Goal: Information Seeking & Learning: Learn about a topic

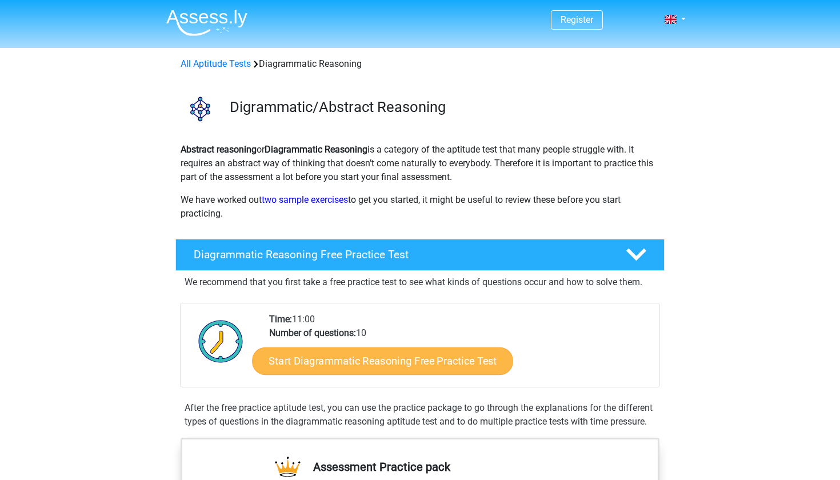
click at [375, 369] on link "Start Diagrammatic Reasoning Free Practice Test" at bounding box center [383, 360] width 261 height 27
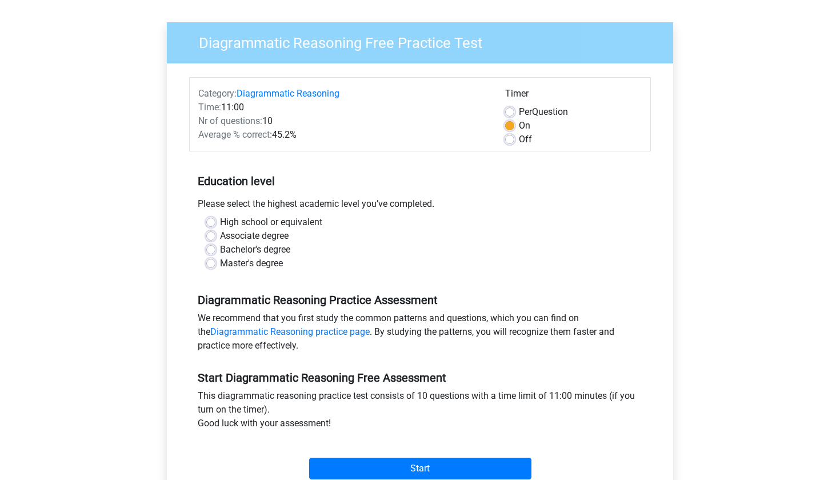
scroll to position [99, 0]
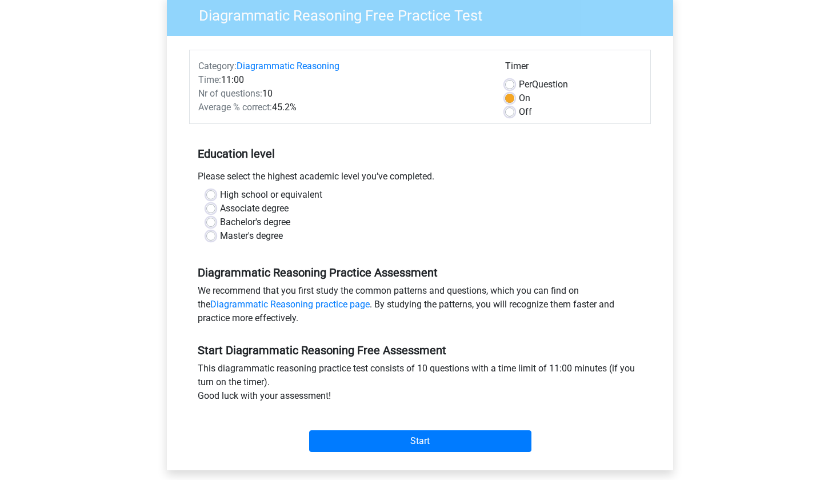
click at [245, 224] on label "Bachelor's degree" at bounding box center [255, 223] width 70 height 14
click at [216, 224] on input "Bachelor's degree" at bounding box center [210, 221] width 9 height 11
radio input "true"
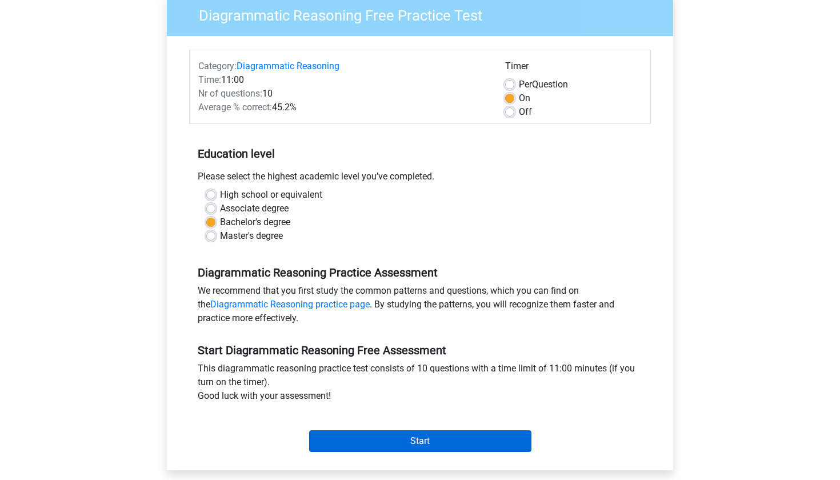
click at [372, 449] on input "Start" at bounding box center [420, 442] width 222 height 22
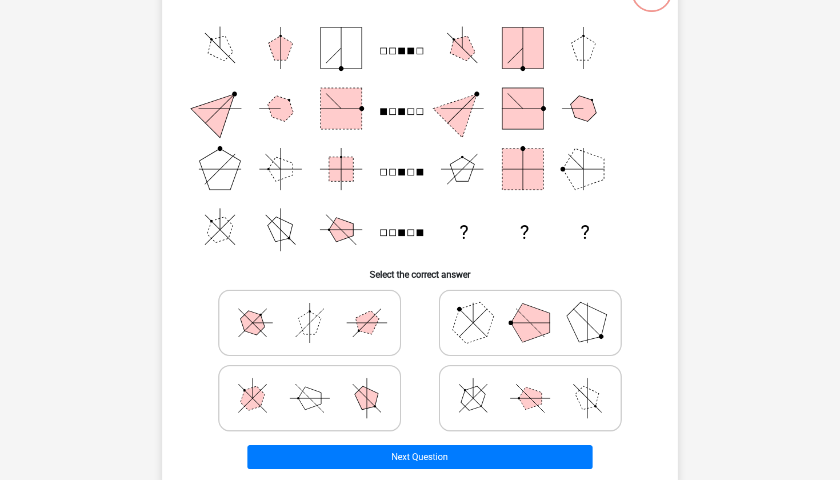
scroll to position [113, 0]
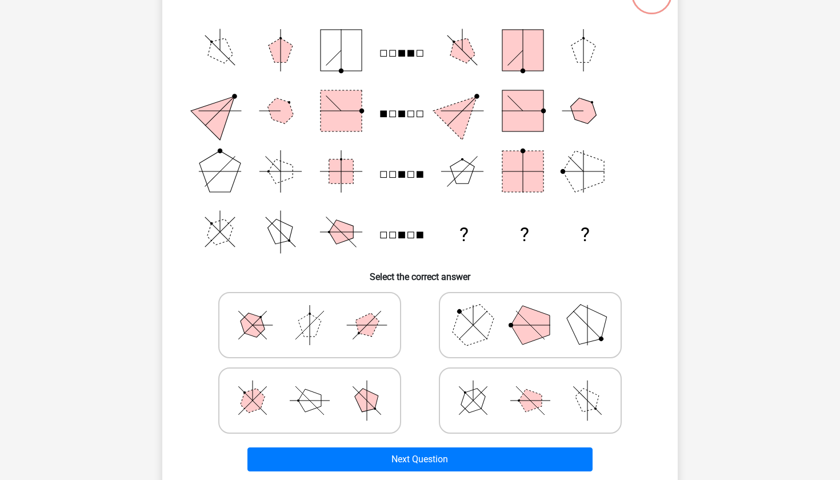
click at [533, 308] on input "radio" at bounding box center [534, 307] width 7 height 7
radio input "true"
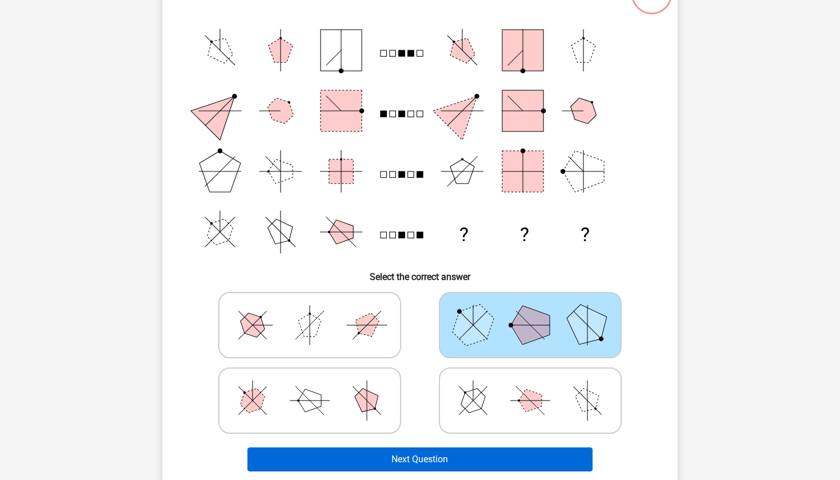
click at [389, 460] on button "Next Question" at bounding box center [421, 460] width 346 height 24
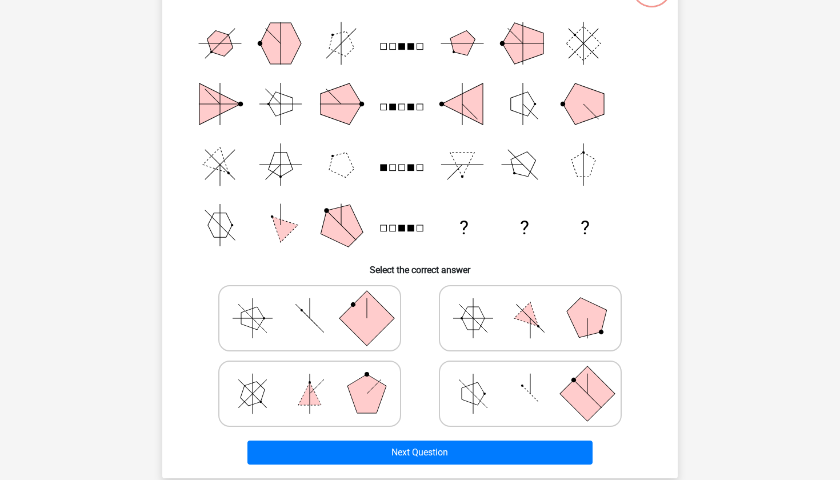
scroll to position [126, 0]
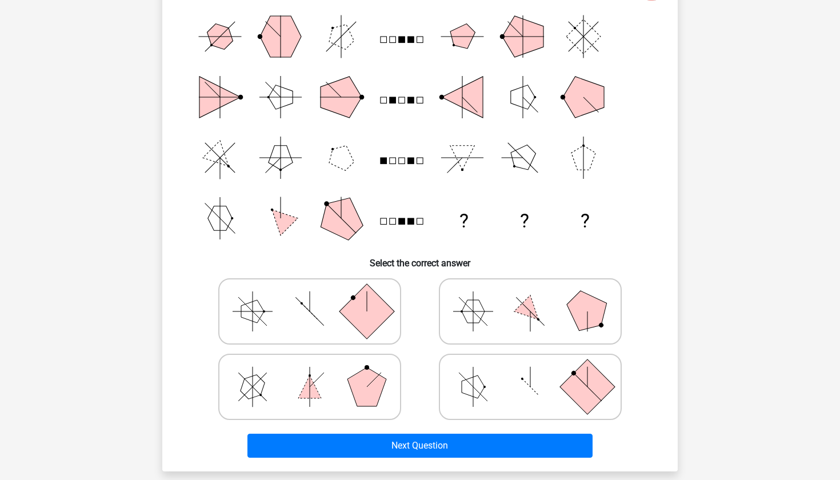
click at [472, 384] on polygon at bounding box center [473, 387] width 23 height 23
click at [531, 373] on input "radio" at bounding box center [534, 368] width 7 height 7
radio input "true"
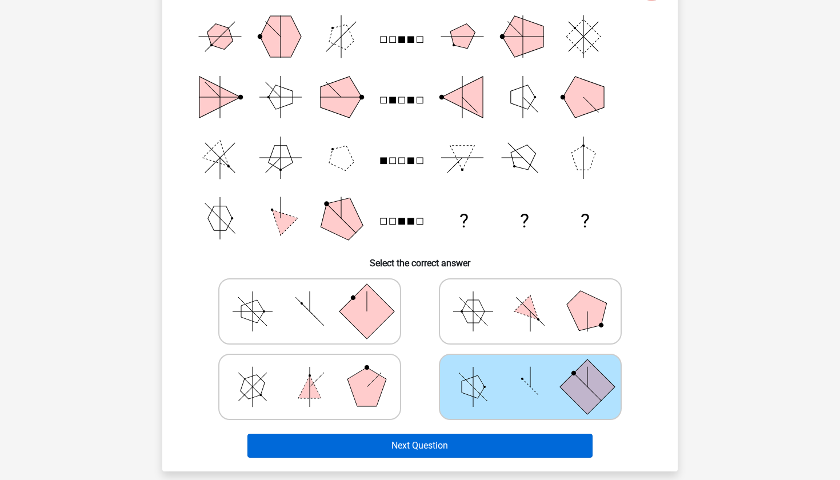
click at [400, 448] on button "Next Question" at bounding box center [421, 446] width 346 height 24
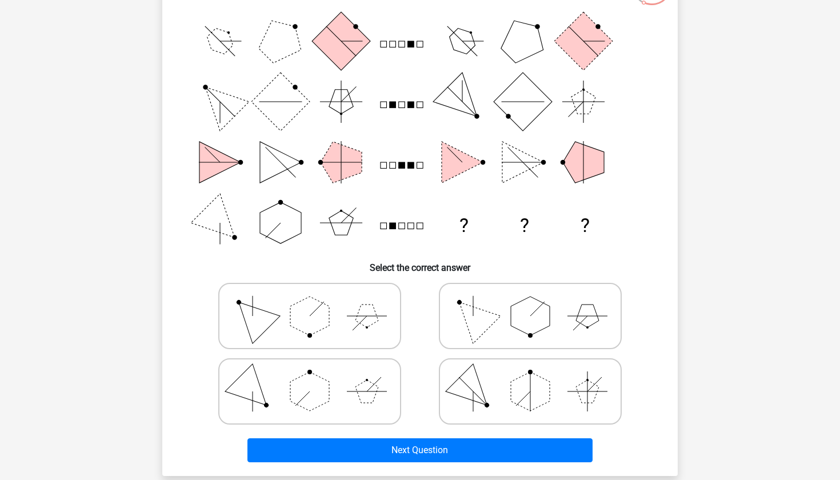
scroll to position [121, 0]
click at [495, 322] on icon at bounding box center [531, 316] width 172 height 57
click at [531, 302] on input "radio" at bounding box center [534, 298] width 7 height 7
radio input "true"
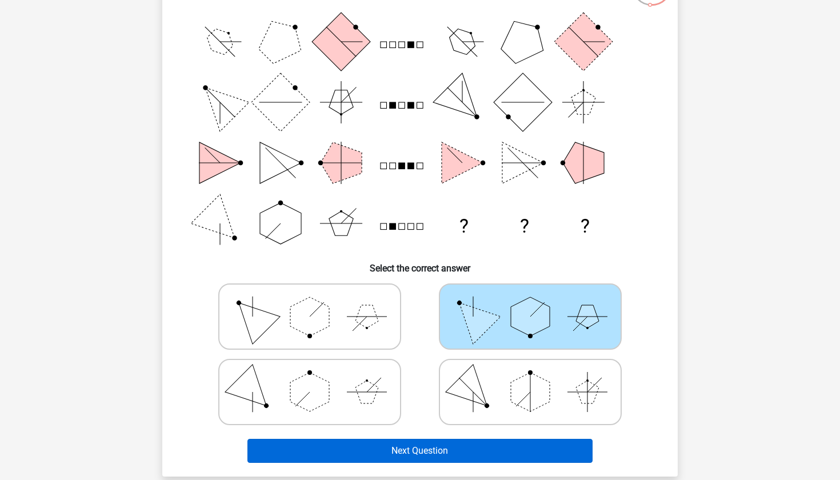
click at [430, 446] on button "Next Question" at bounding box center [421, 451] width 346 height 24
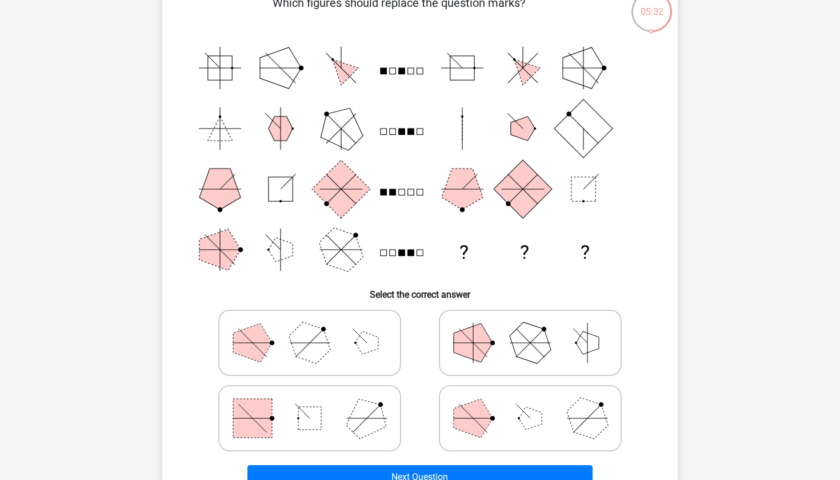
scroll to position [95, 0]
click at [317, 419] on rect at bounding box center [309, 418] width 23 height 23
click at [317, 404] on input "radio" at bounding box center [313, 400] width 7 height 7
radio input "true"
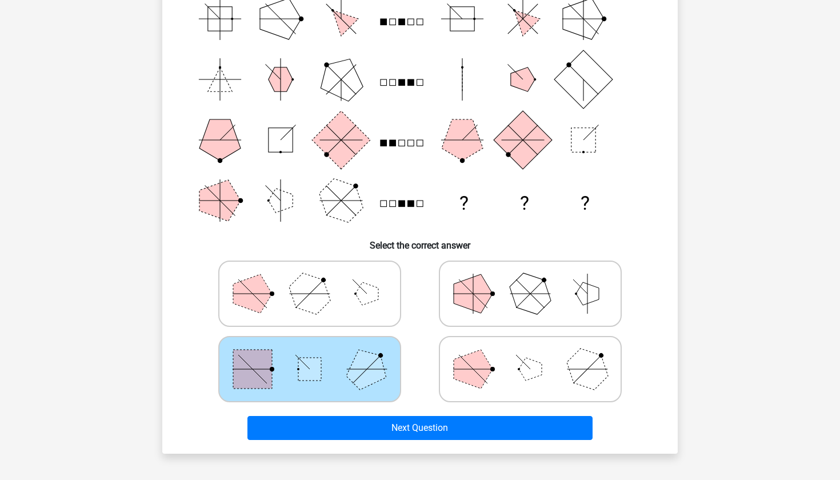
scroll to position [149, 1]
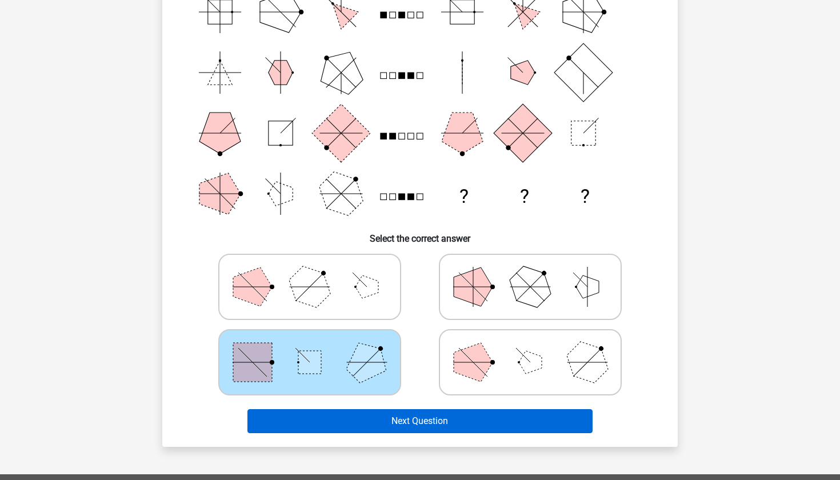
click at [325, 423] on button "Next Question" at bounding box center [421, 421] width 346 height 24
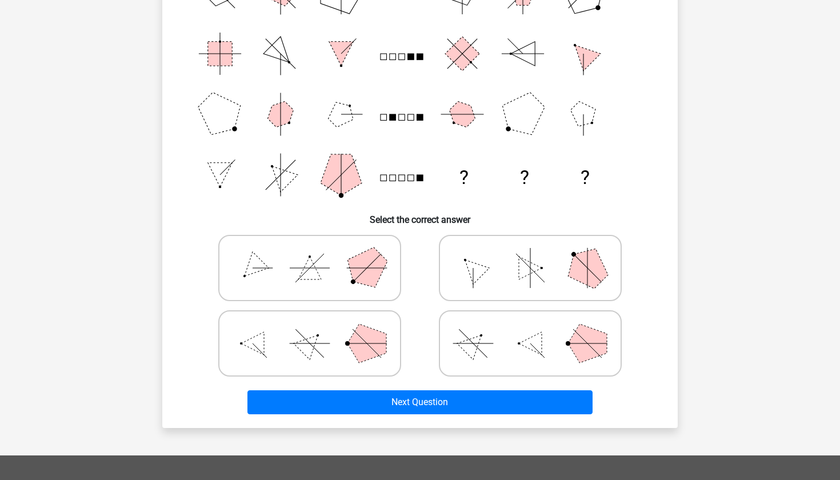
scroll to position [170, 0]
click at [610, 282] on icon at bounding box center [531, 268] width 172 height 57
click at [538, 254] on input "radio" at bounding box center [534, 249] width 7 height 7
radio input "true"
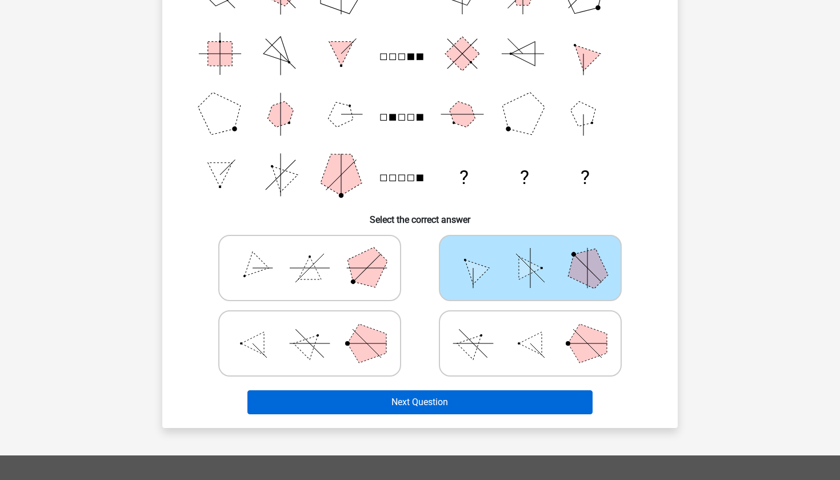
click at [448, 397] on button "Next Question" at bounding box center [421, 402] width 346 height 24
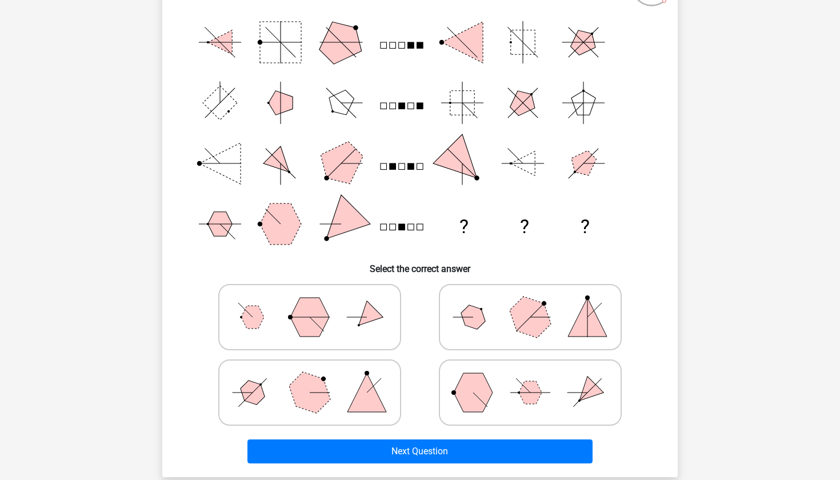
scroll to position [122, 0]
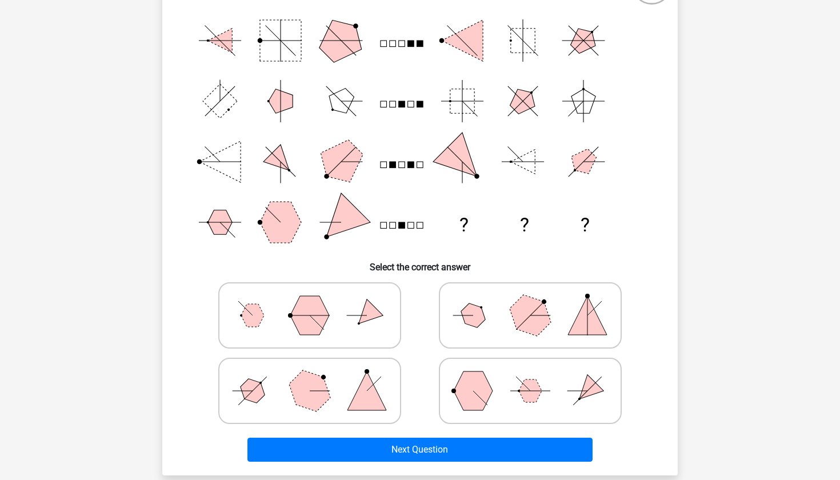
click at [275, 302] on icon at bounding box center [310, 315] width 172 height 57
click at [310, 301] on input "radio" at bounding box center [313, 297] width 7 height 7
radio input "true"
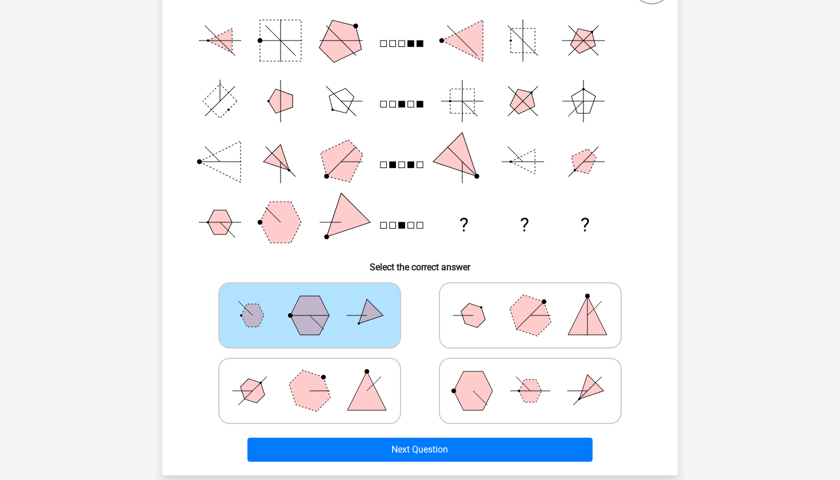
click at [376, 367] on icon at bounding box center [310, 390] width 172 height 57
click at [317, 369] on input "radio" at bounding box center [313, 372] width 7 height 7
radio input "true"
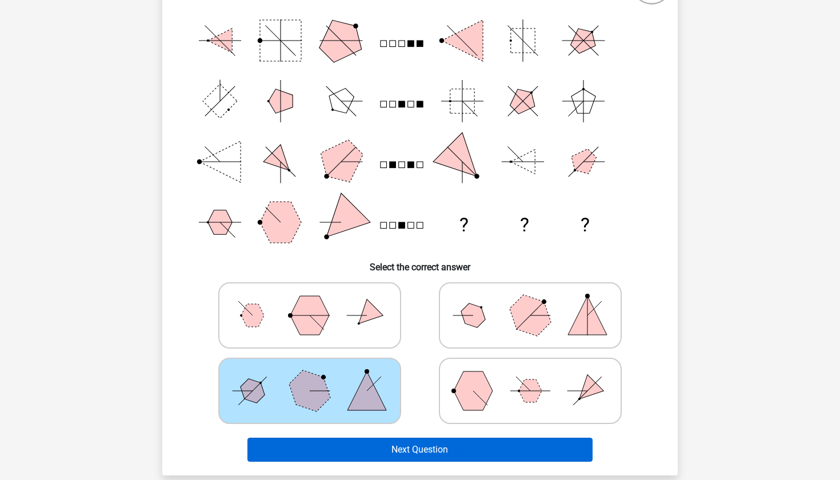
click at [449, 446] on button "Next Question" at bounding box center [421, 450] width 346 height 24
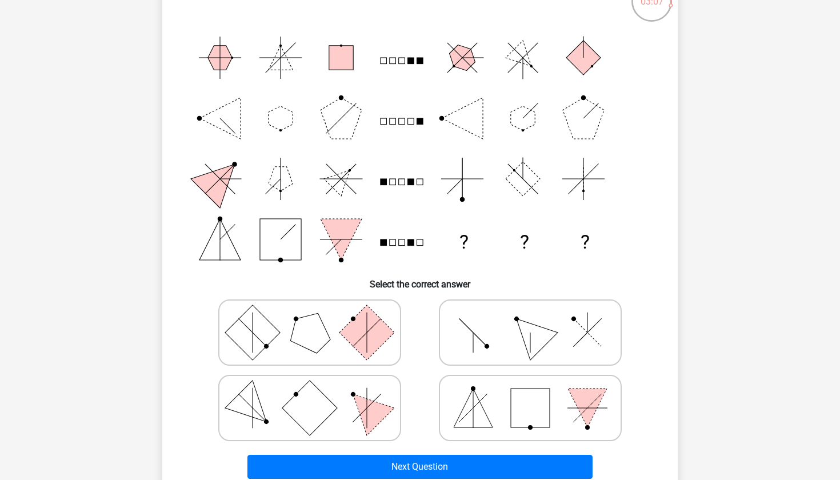
scroll to position [106, 0]
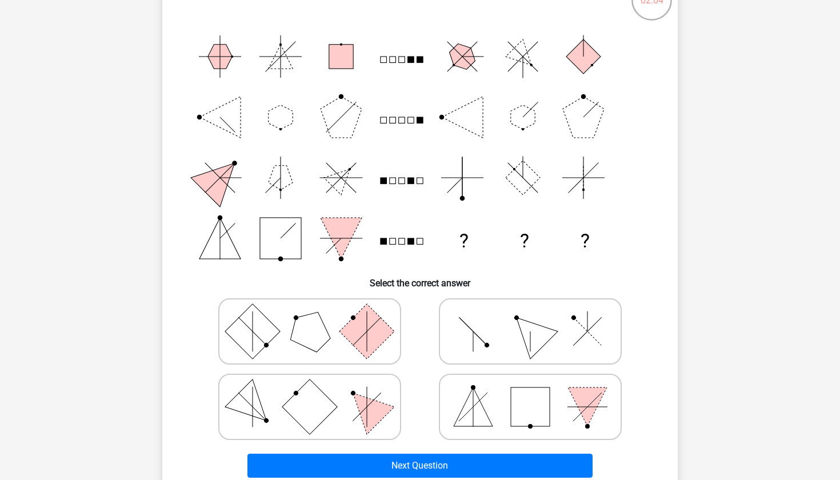
click at [370, 402] on polygon at bounding box center [367, 406] width 55 height 55
click at [317, 393] on input "radio" at bounding box center [313, 388] width 7 height 7
radio input "true"
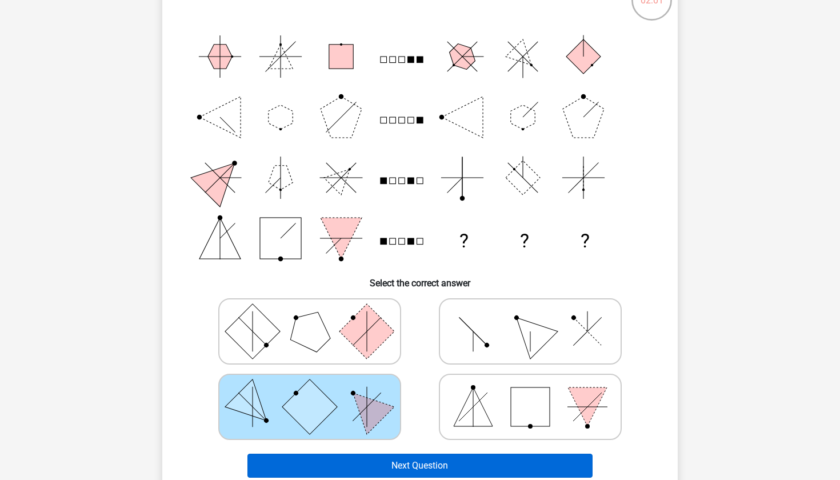
click at [357, 469] on button "Next Question" at bounding box center [421, 466] width 346 height 24
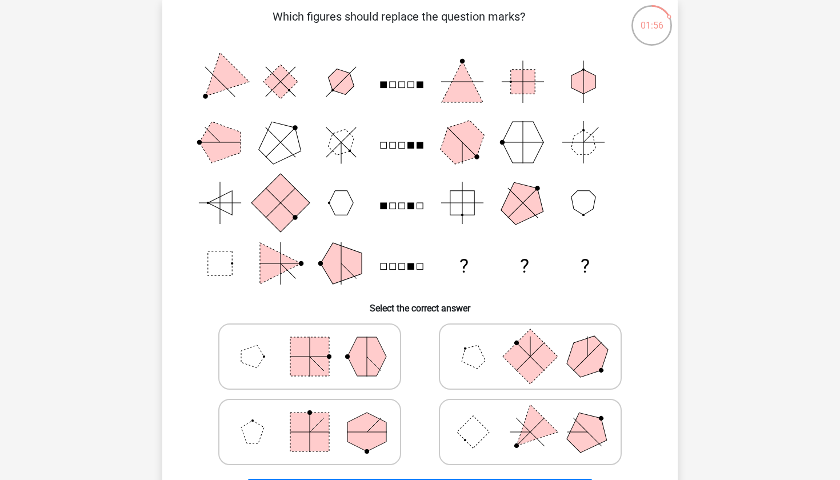
scroll to position [83, 0]
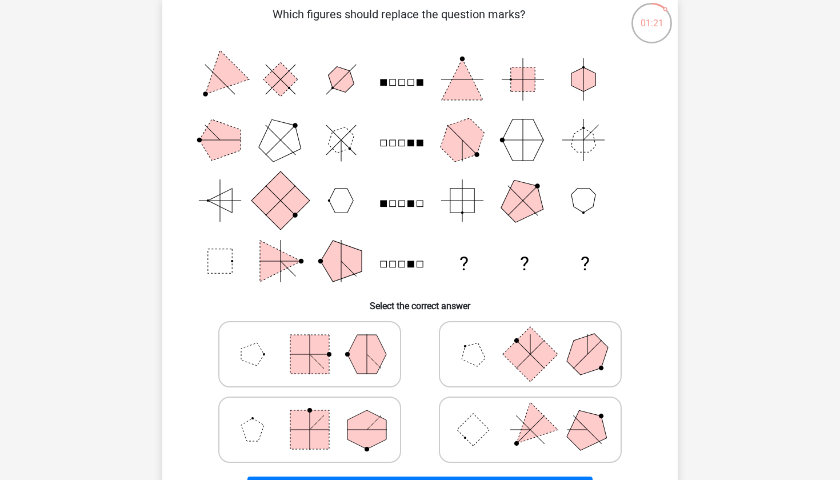
click at [323, 370] on rect at bounding box center [309, 354] width 39 height 39
click at [317, 340] on input "radio" at bounding box center [313, 336] width 7 height 7
radio input "true"
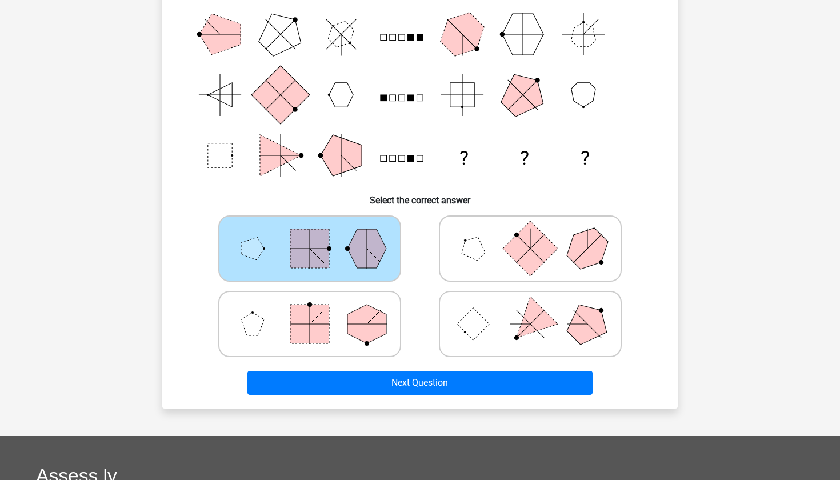
scroll to position [215, 0]
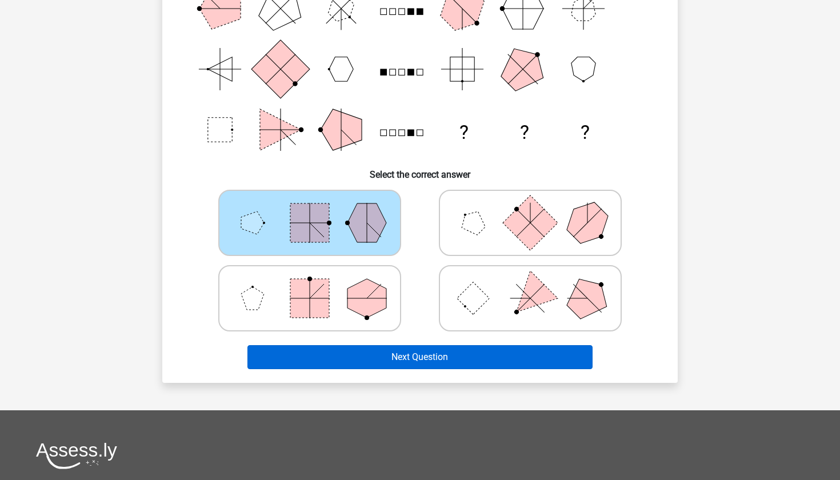
click at [364, 356] on button "Next Question" at bounding box center [421, 357] width 346 height 24
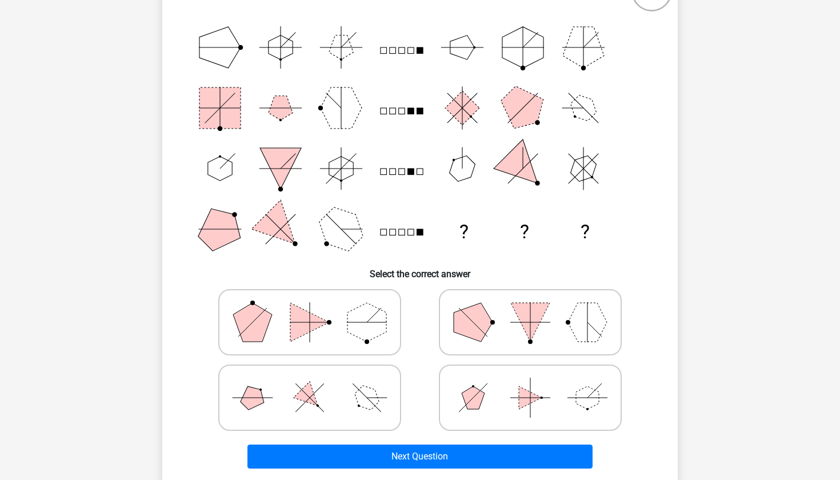
scroll to position [120, 0]
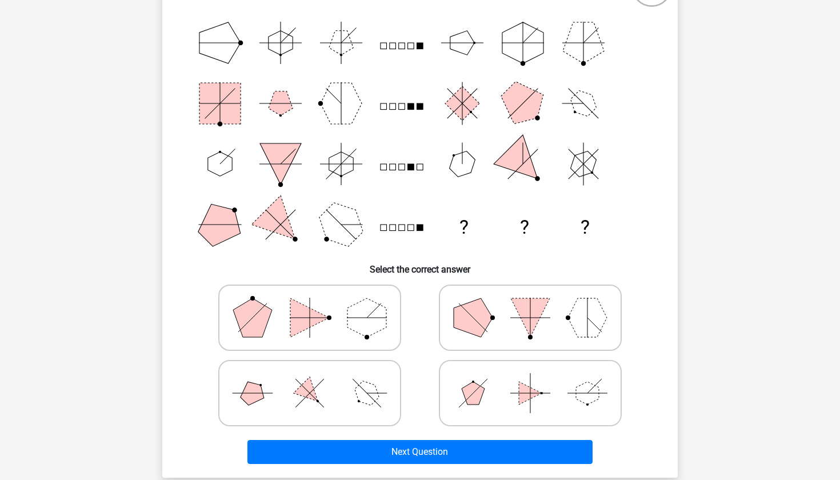
click at [375, 381] on icon at bounding box center [310, 393] width 172 height 57
click at [317, 379] on input "radio" at bounding box center [313, 375] width 7 height 7
radio input "true"
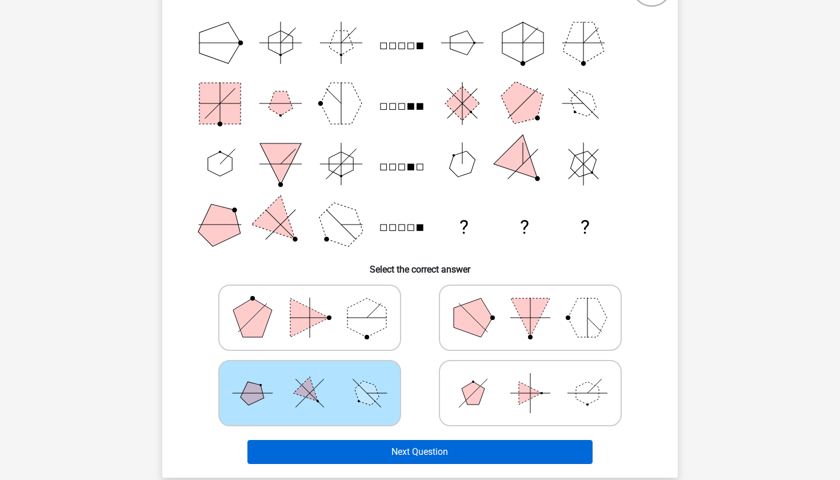
click at [427, 449] on button "Next Question" at bounding box center [421, 452] width 346 height 24
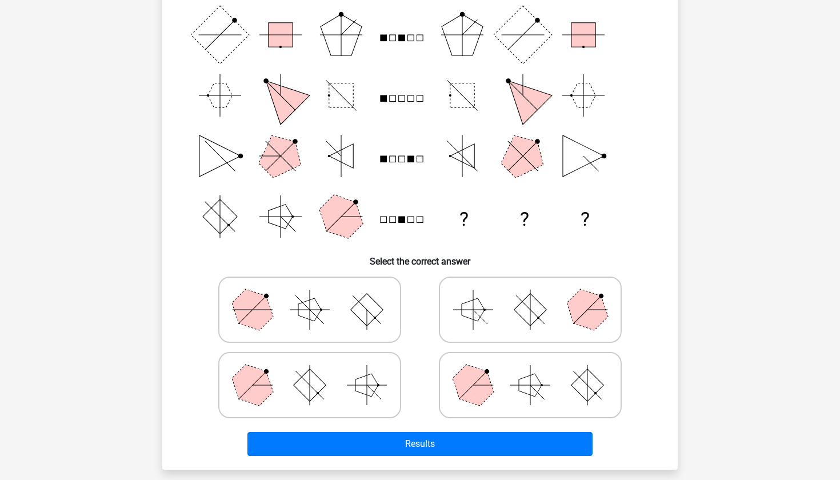
scroll to position [129, 0]
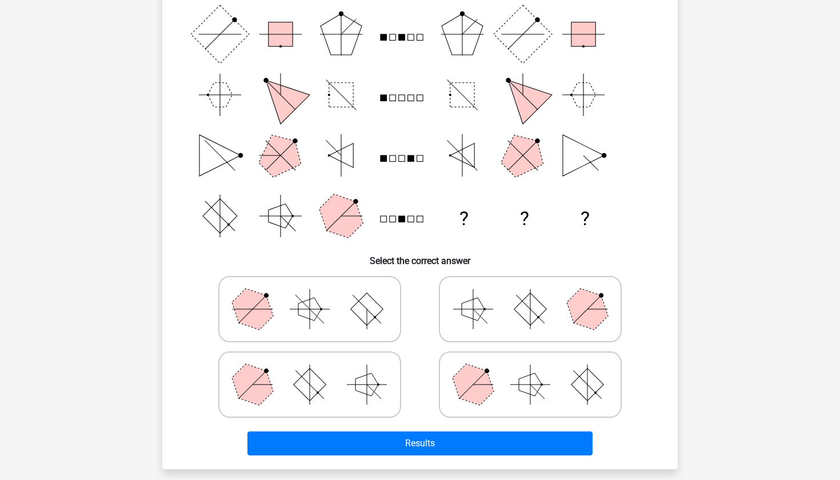
click at [374, 376] on icon at bounding box center [310, 384] width 172 height 57
click at [317, 370] on input "radio" at bounding box center [313, 366] width 7 height 7
radio input "true"
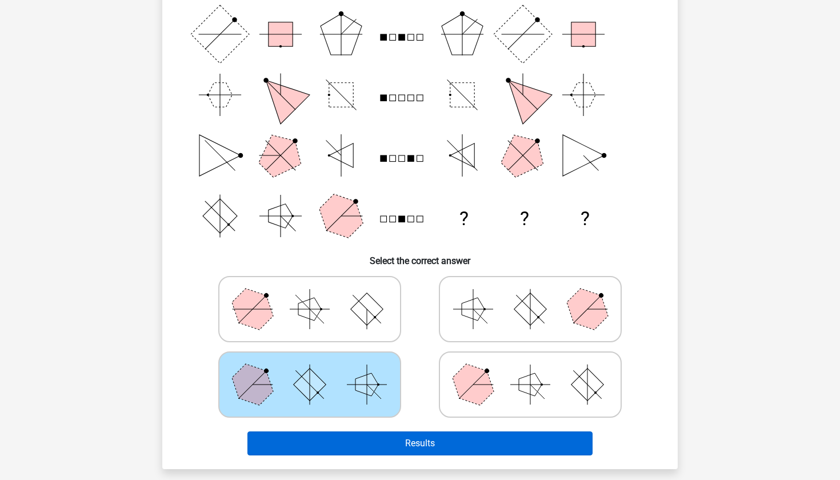
click at [375, 439] on button "Results" at bounding box center [421, 444] width 346 height 24
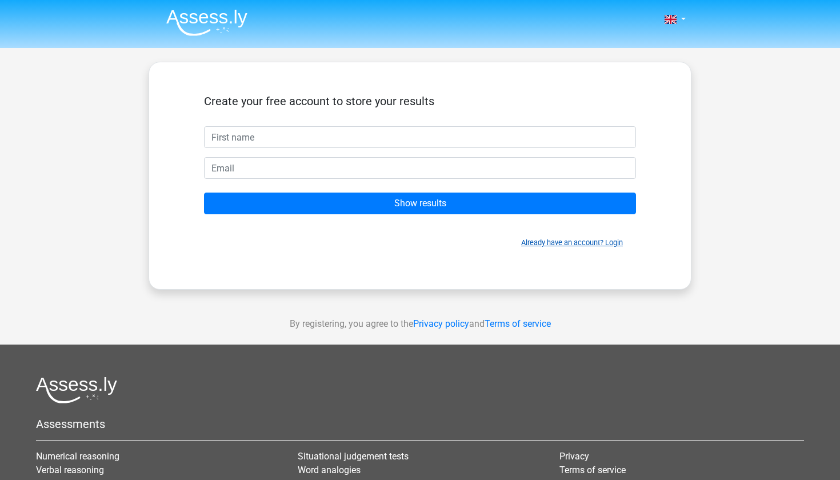
click at [607, 246] on link "Already have an account? Login" at bounding box center [572, 242] width 102 height 9
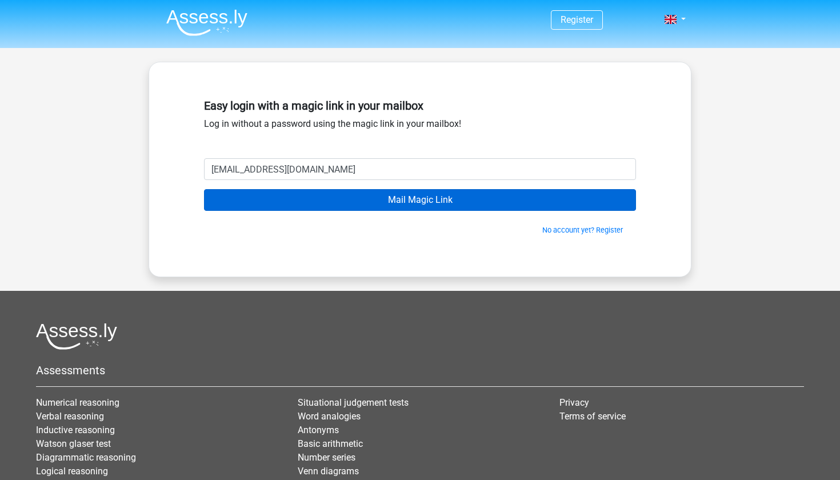
type input "[EMAIL_ADDRESS][DOMAIN_NAME]"
click at [357, 192] on input "Mail Magic Link" at bounding box center [420, 200] width 432 height 22
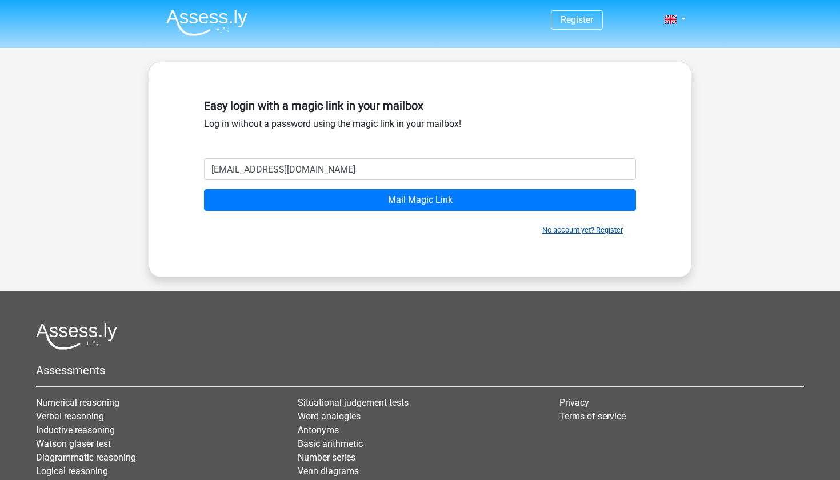
click at [603, 230] on link "No account yet? Register" at bounding box center [583, 230] width 81 height 9
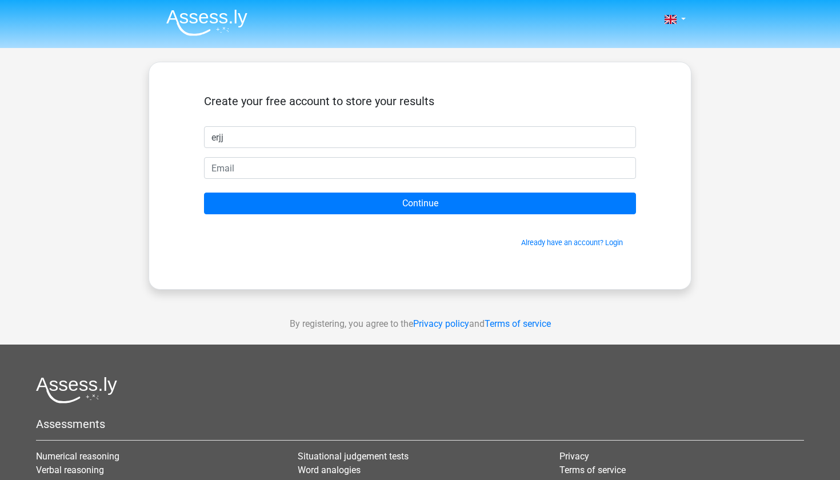
type input "erjj"
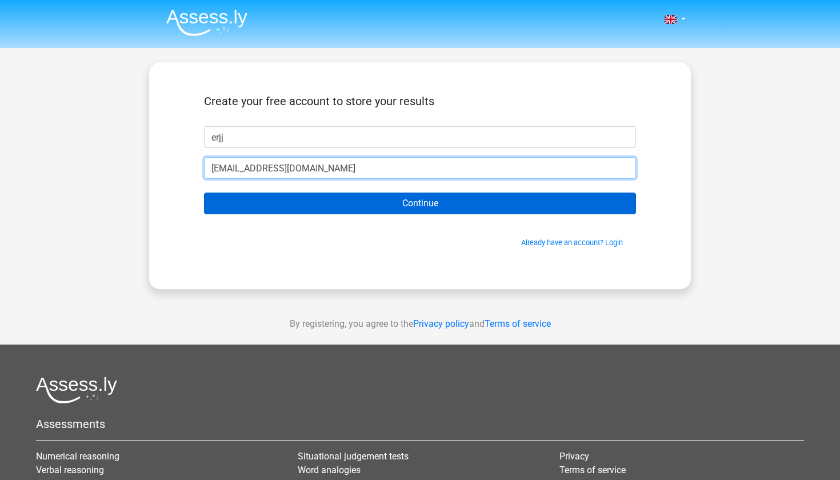
type input "erinnbelll@icloud.com"
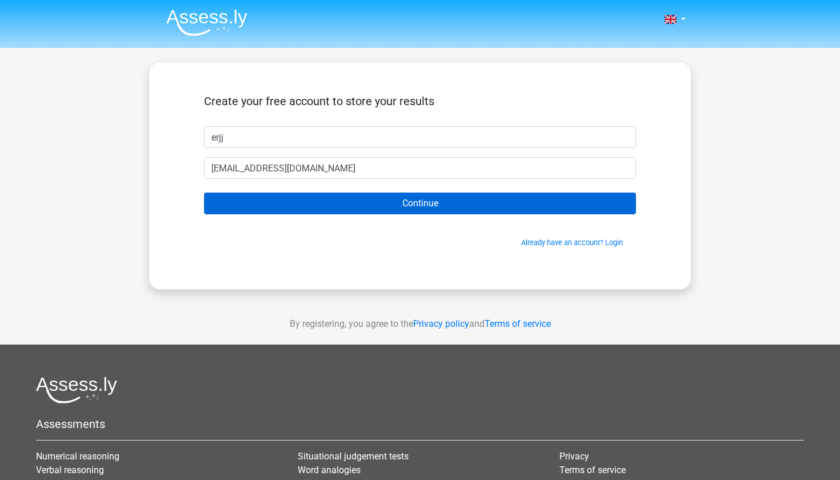
click at [307, 212] on input "Continue" at bounding box center [420, 204] width 432 height 22
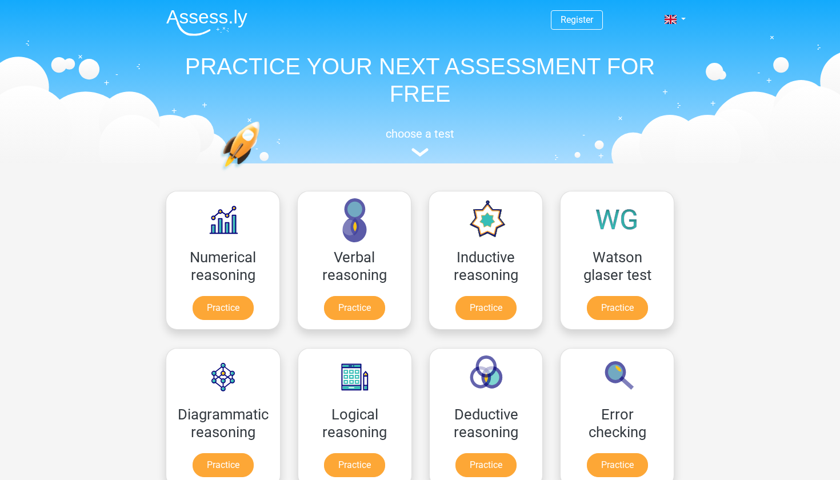
click at [597, 29] on span "Register" at bounding box center [577, 19] width 52 height 19
click at [597, 26] on span "Register" at bounding box center [577, 19] width 52 height 19
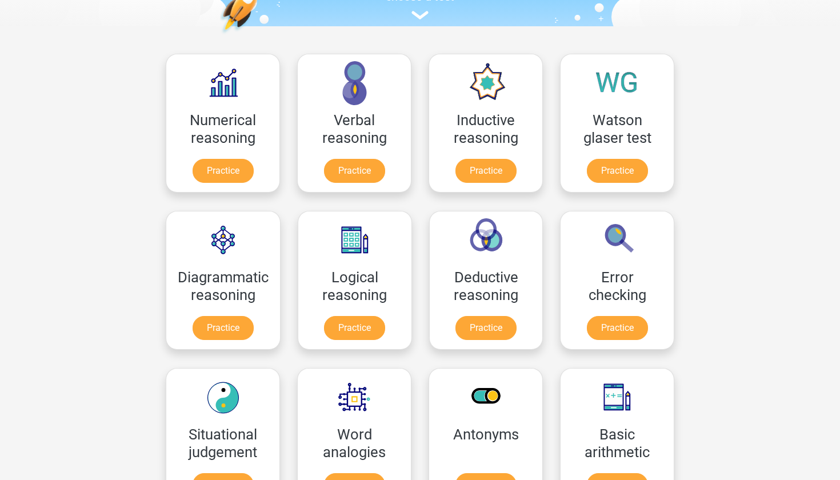
scroll to position [154, 0]
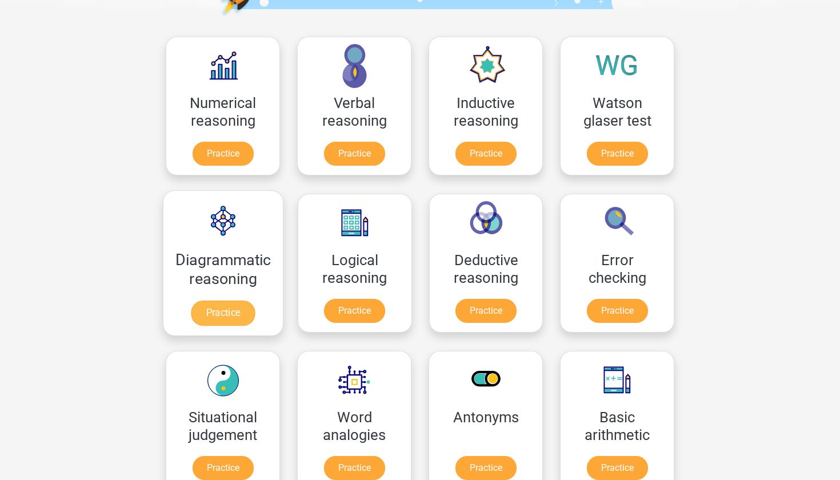
click at [211, 322] on link "Practice" at bounding box center [223, 313] width 64 height 25
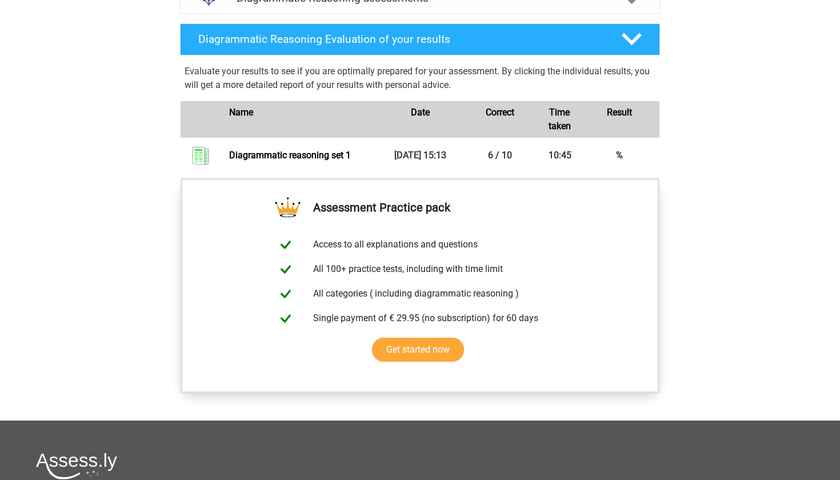
scroll to position [771, 0]
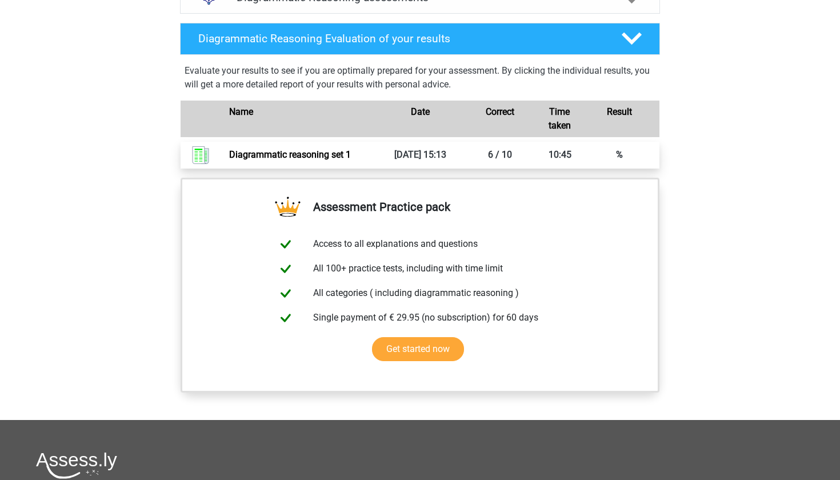
click at [351, 160] on link "Diagrammatic reasoning set 1" at bounding box center [290, 154] width 122 height 11
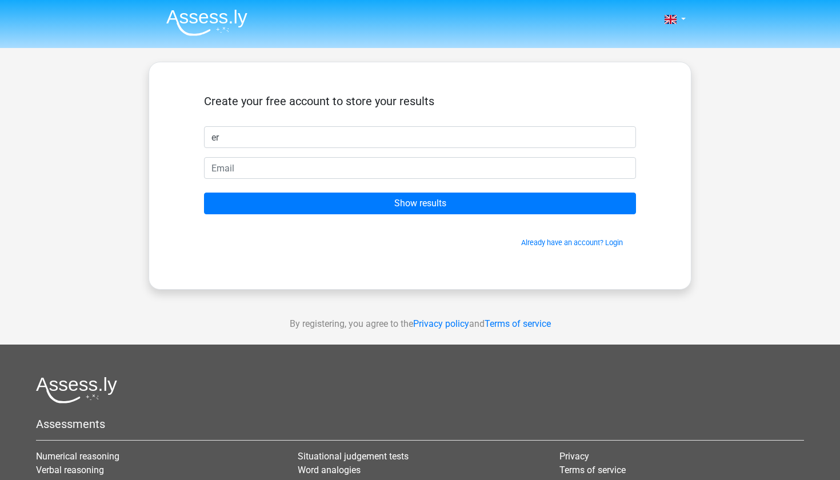
type input "e"
click at [607, 245] on link "Already have an account? Login" at bounding box center [572, 242] width 102 height 9
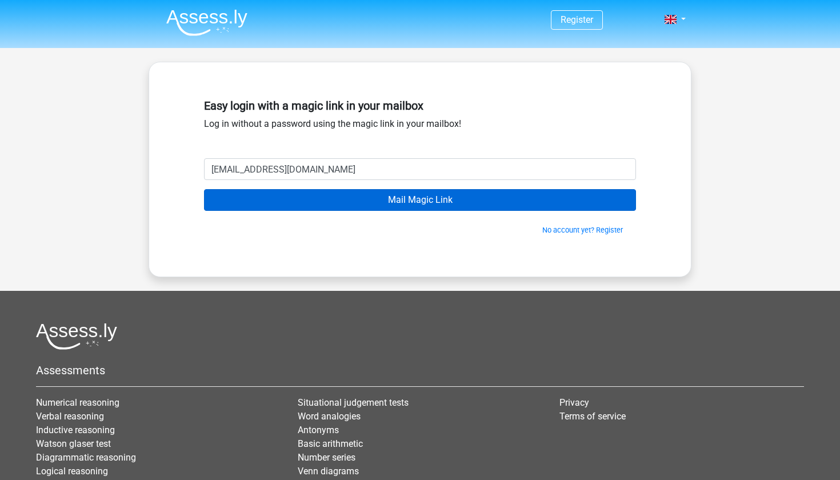
type input "erinnbelll@icloud.com"
click at [501, 205] on input "Mail Magic Link" at bounding box center [420, 200] width 432 height 22
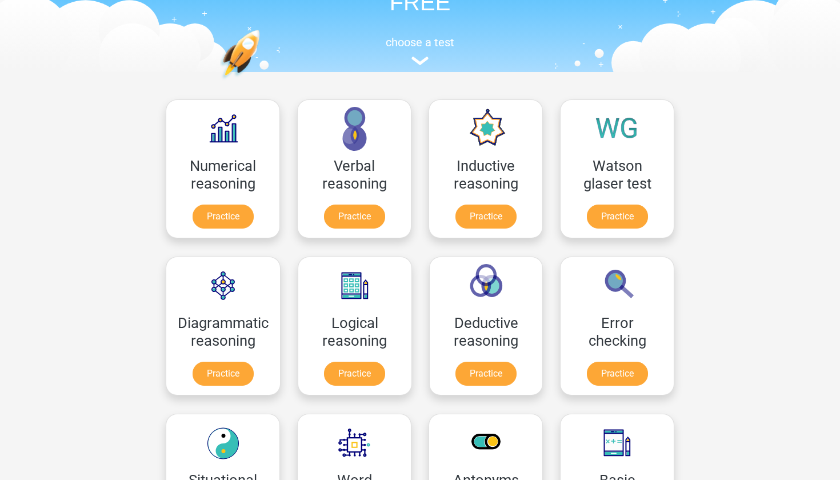
scroll to position [97, 0]
